Goal: Information Seeking & Learning: Learn about a topic

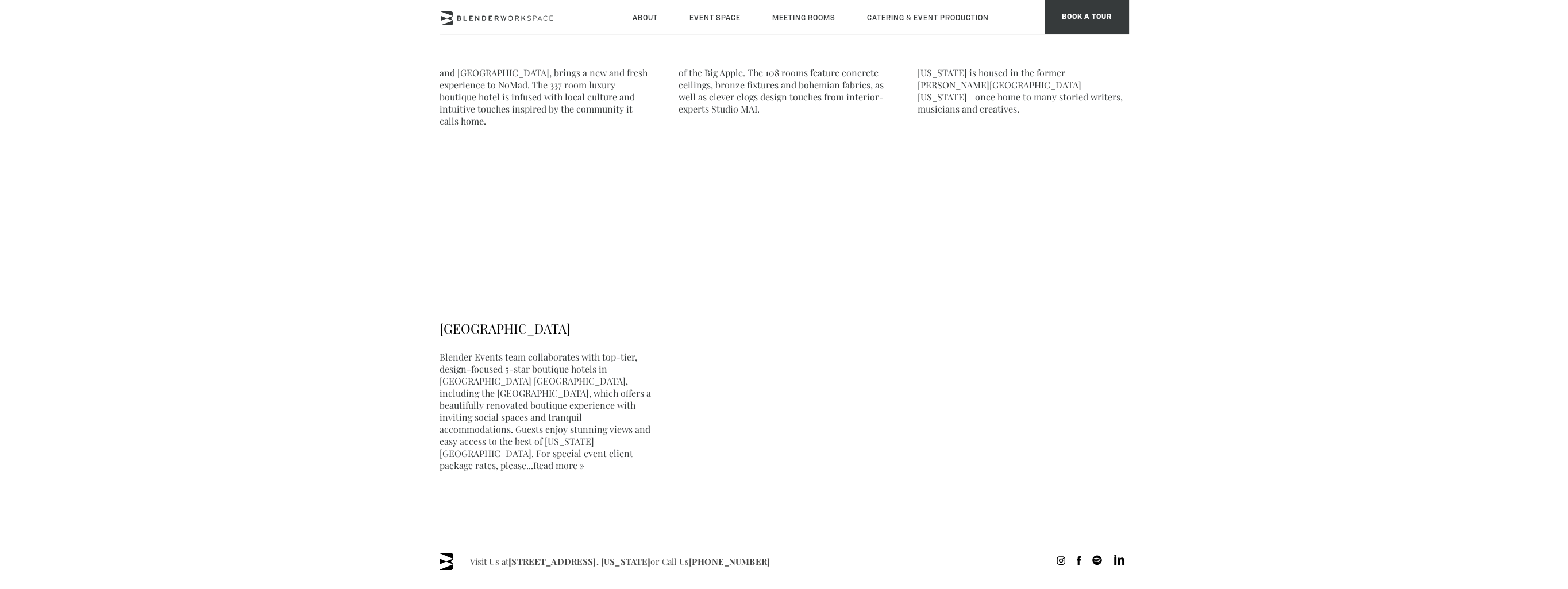
scroll to position [747, 0]
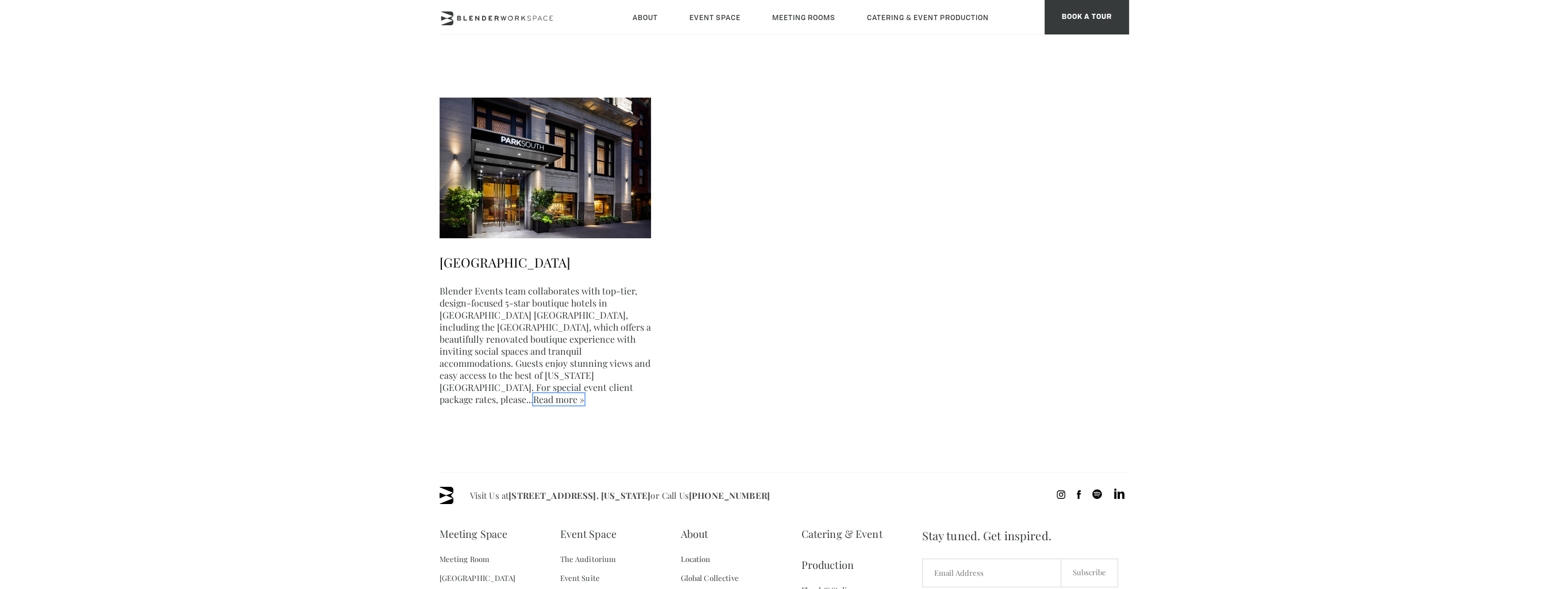
click at [584, 394] on link "Read more »" at bounding box center [559, 400] width 51 height 12
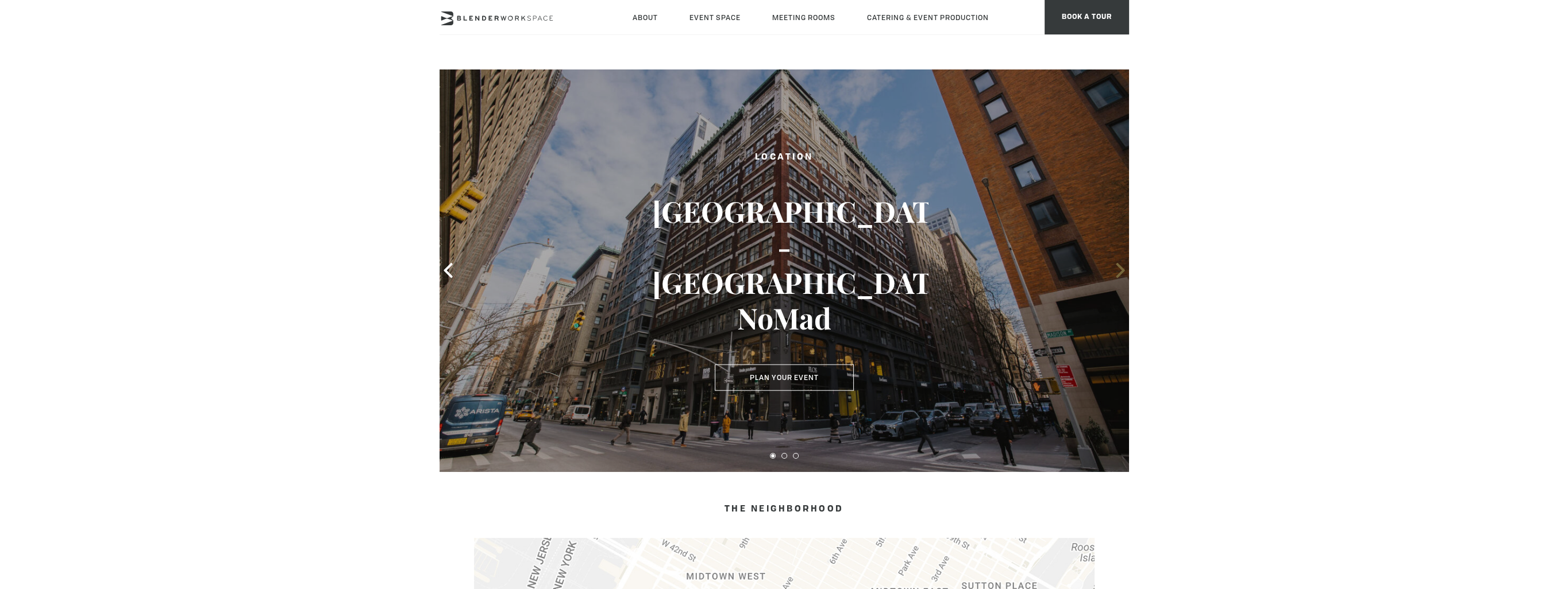
click at [1122, 273] on icon at bounding box center [1120, 270] width 15 height 15
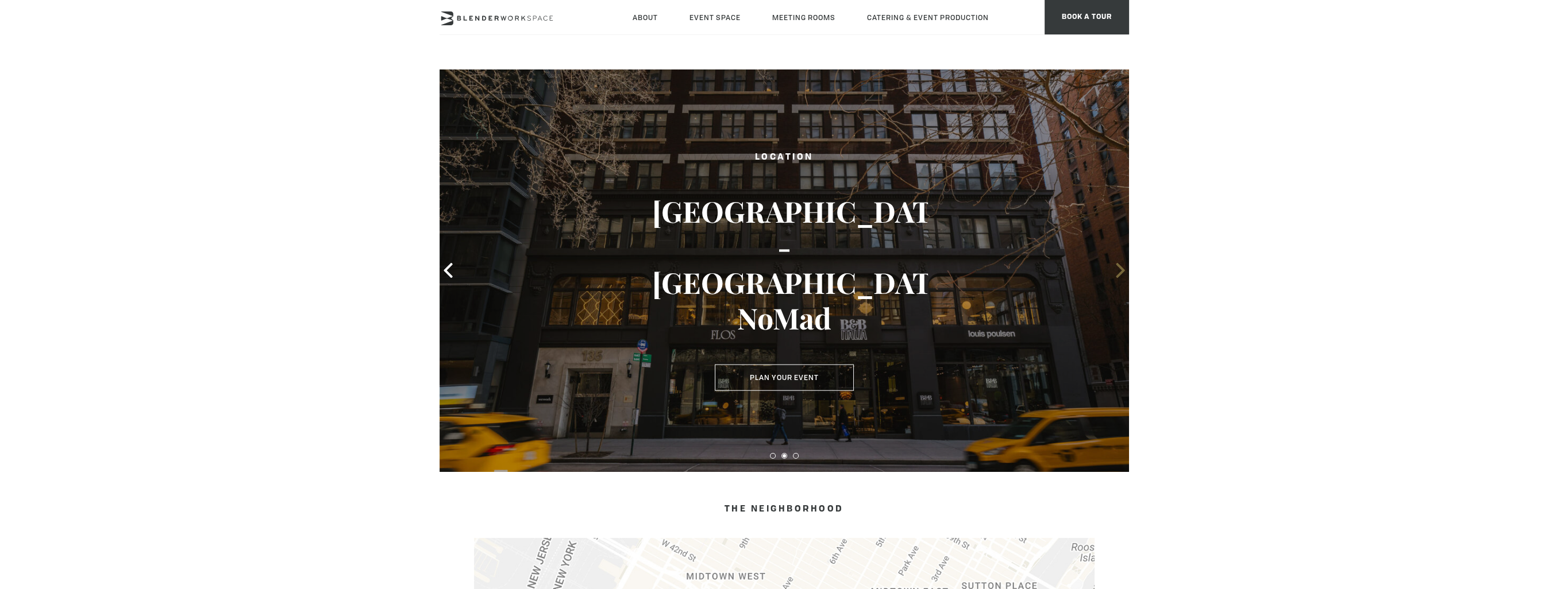
click at [1122, 273] on icon at bounding box center [1120, 270] width 15 height 15
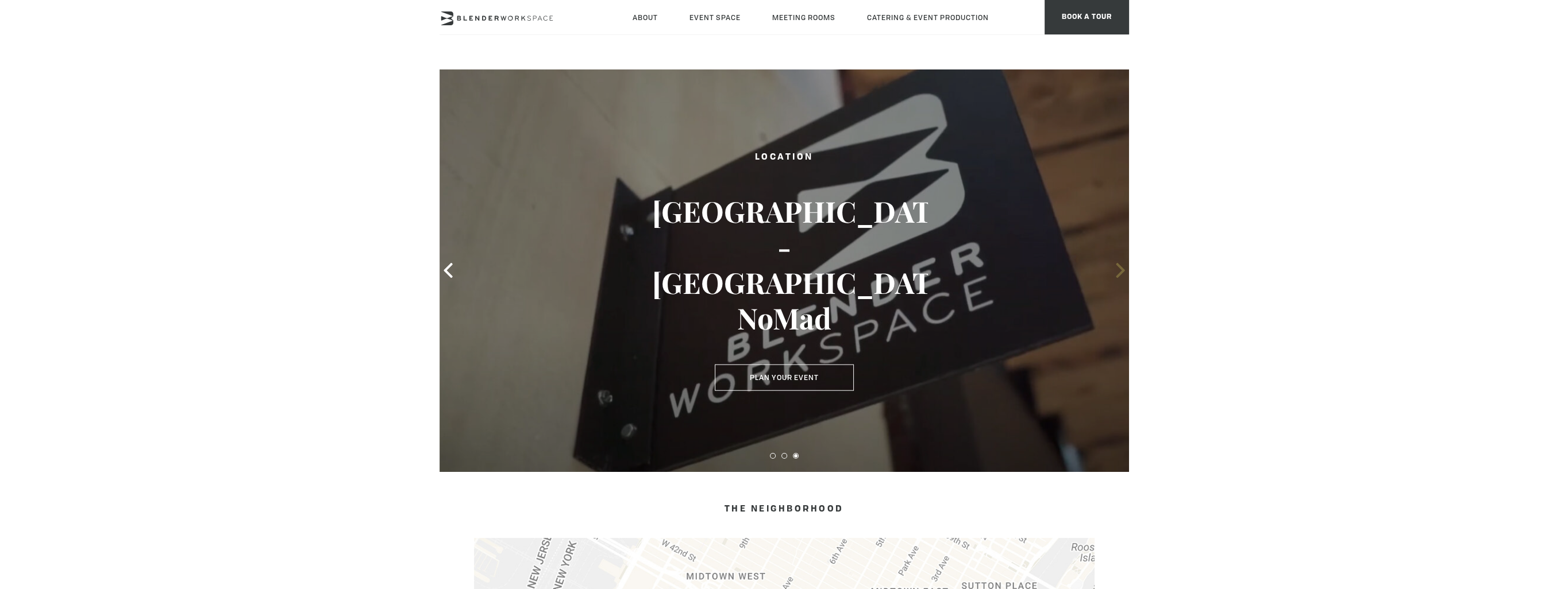
click at [1122, 273] on icon at bounding box center [1120, 270] width 15 height 15
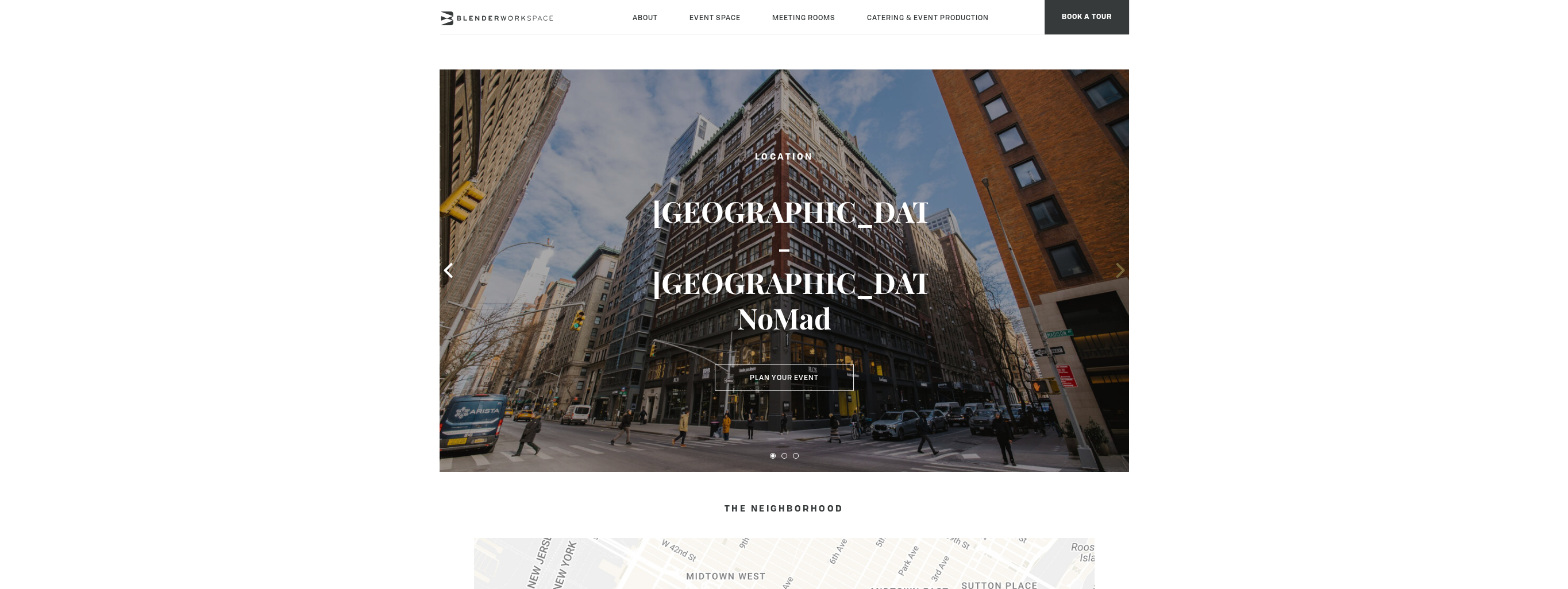
click at [1122, 273] on icon at bounding box center [1120, 270] width 15 height 15
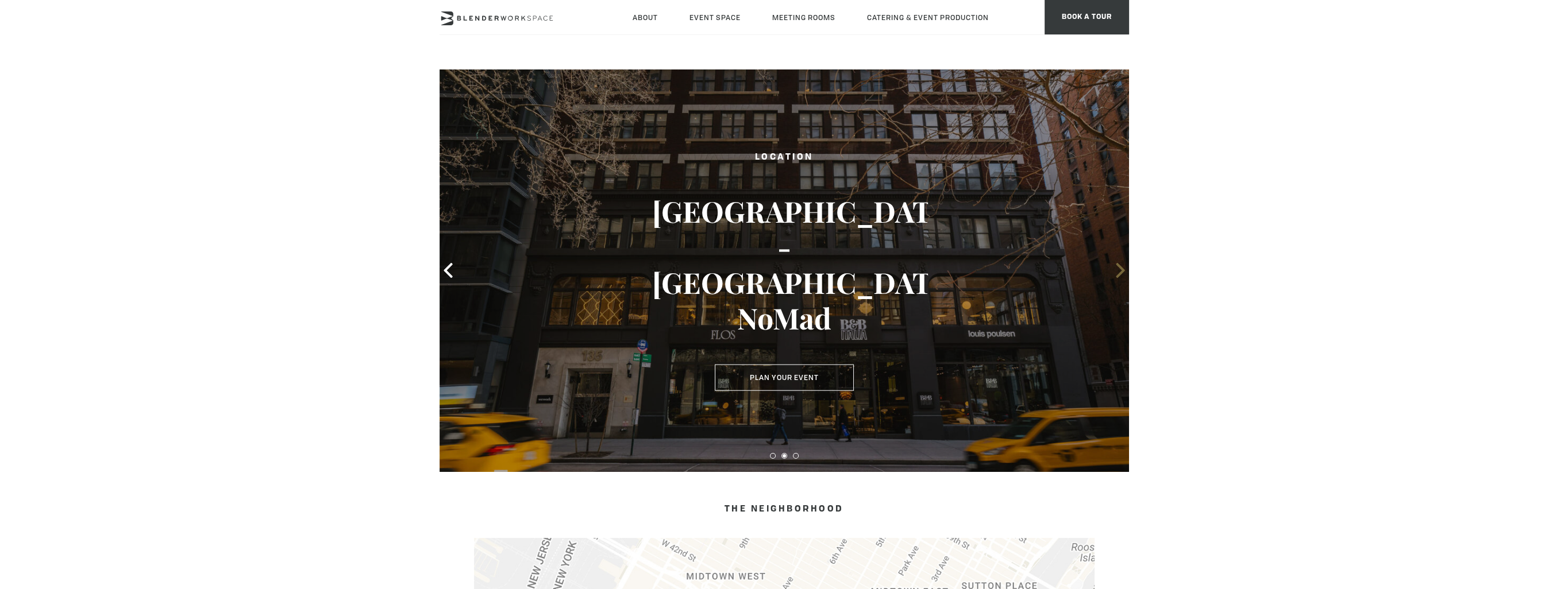
click at [1122, 273] on icon at bounding box center [1120, 270] width 15 height 15
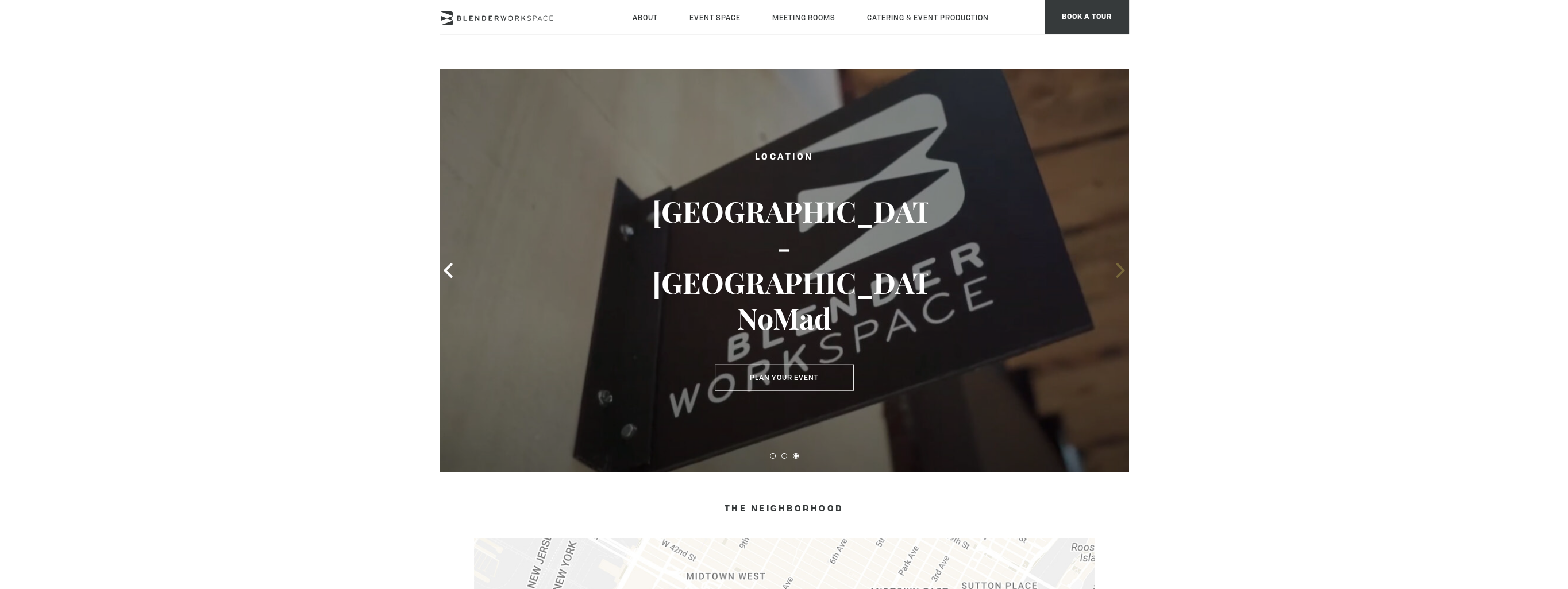
click at [1122, 273] on icon at bounding box center [1120, 270] width 15 height 15
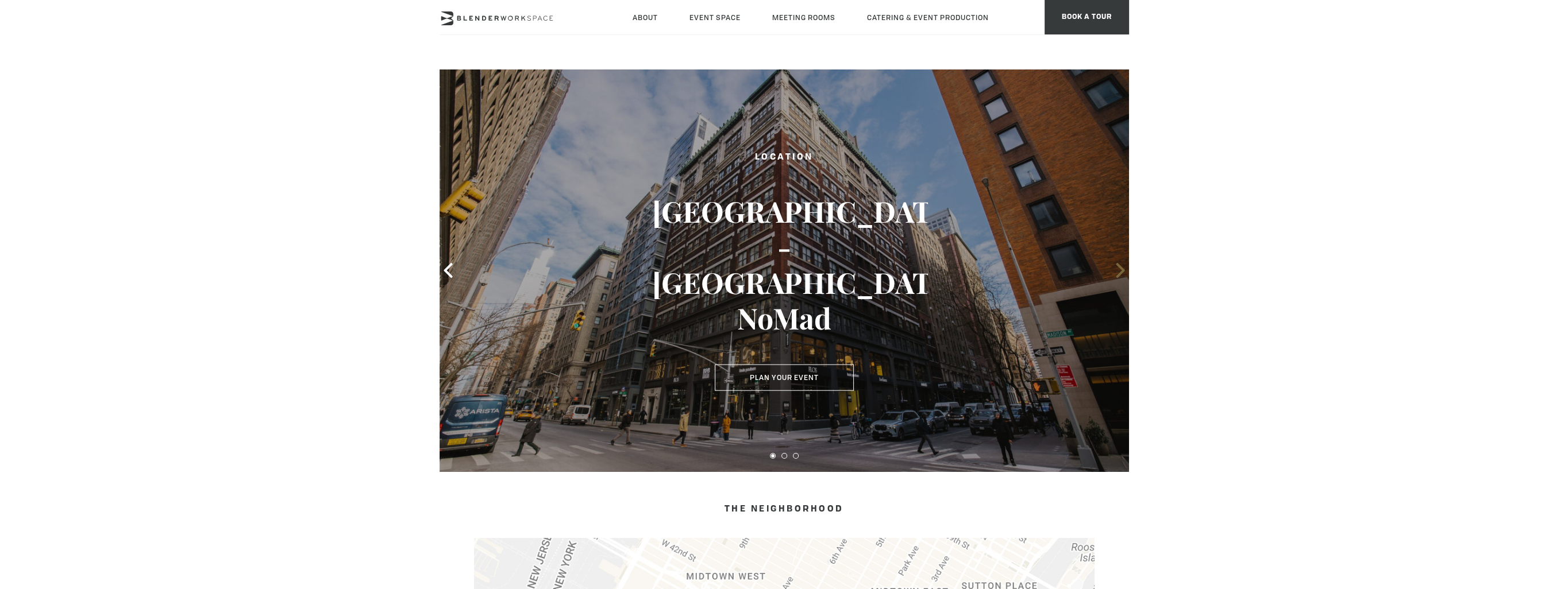
click at [1122, 273] on icon at bounding box center [1120, 270] width 15 height 15
